Goal: Task Accomplishment & Management: Complete application form

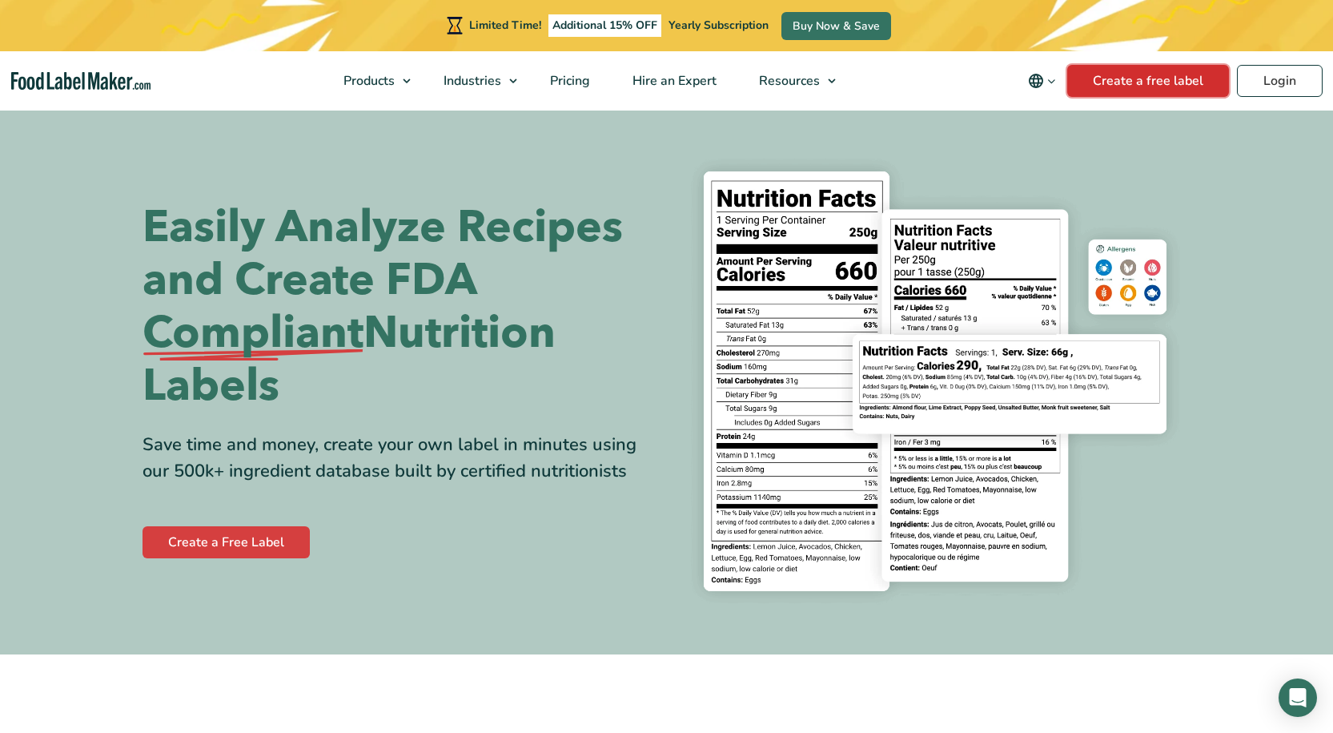
click at [1165, 78] on link "Create a free label" at bounding box center [1148, 81] width 162 height 32
